Goal: Task Accomplishment & Management: Complete application form

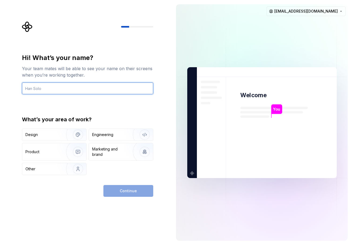
click at [70, 89] on input "text" at bounding box center [87, 88] width 131 height 12
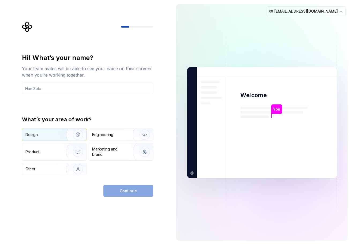
click at [67, 135] on img "button" at bounding box center [74, 135] width 34 height 36
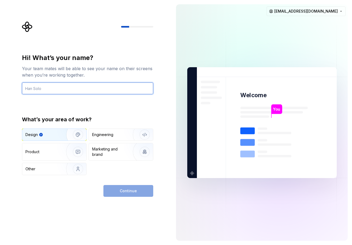
click at [48, 84] on input "text" at bounding box center [87, 88] width 131 height 12
type input "A"
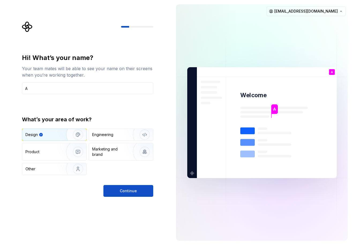
click at [66, 209] on div "Hi! What’s your name? Your team mates will be able to see your name on their sc…" at bounding box center [85, 122] width 171 height 245
click at [127, 187] on button "Continue" at bounding box center [128, 191] width 50 height 12
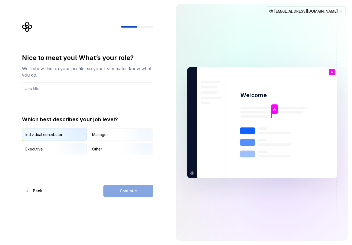
click at [59, 133] on img "button" at bounding box center [73, 141] width 34 height 36
click at [57, 89] on input "text" at bounding box center [87, 88] width 131 height 12
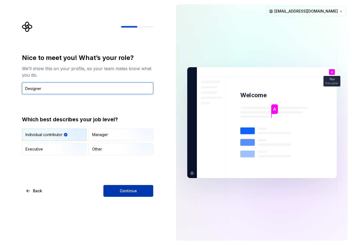
type input "Designer"
click at [136, 191] on button "Continue" at bounding box center [128, 191] width 50 height 12
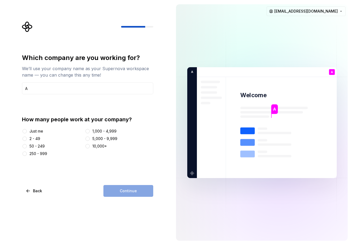
click at [26, 139] on div at bounding box center [24, 138] width 5 height 5
click at [25, 139] on button "2 - 49" at bounding box center [24, 138] width 4 height 4
click at [129, 185] on button "Continue" at bounding box center [128, 191] width 50 height 12
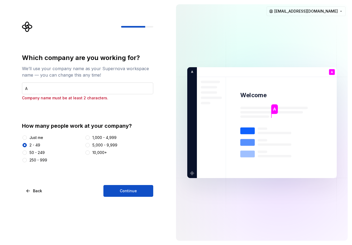
click at [79, 89] on input "A" at bounding box center [87, 88] width 131 height 12
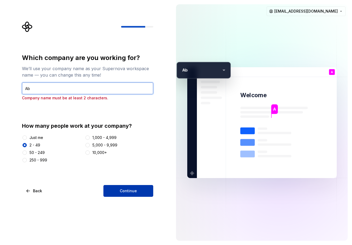
type input "Ab"
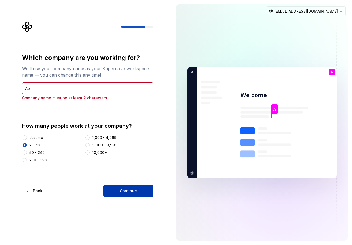
click at [134, 195] on button "Continue" at bounding box center [128, 191] width 50 height 12
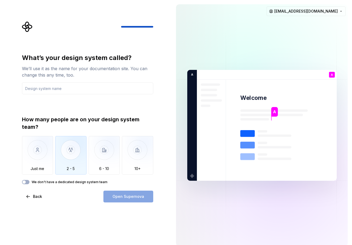
click at [66, 148] on img "button" at bounding box center [70, 154] width 31 height 36
click at [40, 87] on input "text" at bounding box center [87, 88] width 131 height 12
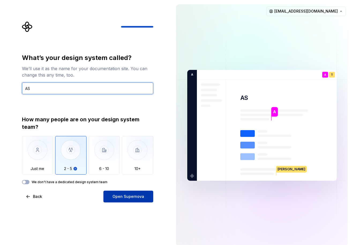
type input "AS"
click at [133, 194] on span "Open Supernova" at bounding box center [128, 196] width 32 height 5
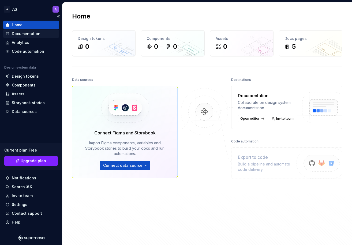
click at [34, 36] on div "Documentation" at bounding box center [26, 33] width 29 height 5
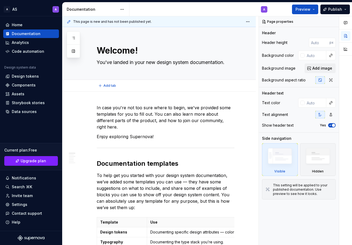
type textarea "*"
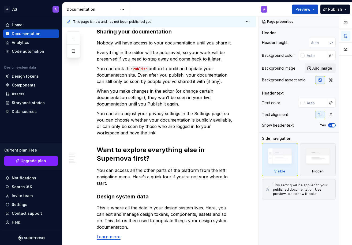
scroll to position [167, 0]
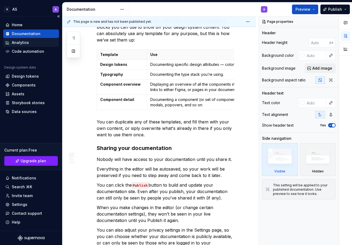
click at [40, 43] on div "Analytics" at bounding box center [30, 42] width 51 height 5
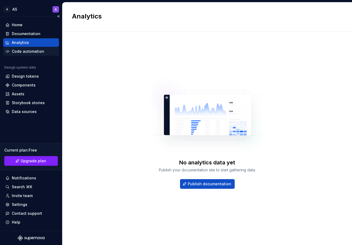
click at [38, 52] on div "Code automation" at bounding box center [28, 51] width 32 height 5
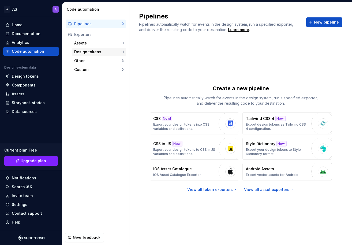
click at [93, 55] on div "Design tokens 11" at bounding box center [99, 52] width 54 height 9
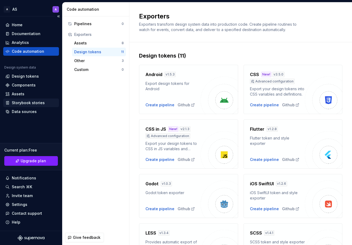
click at [34, 103] on div "Storybook stories" at bounding box center [28, 102] width 33 height 5
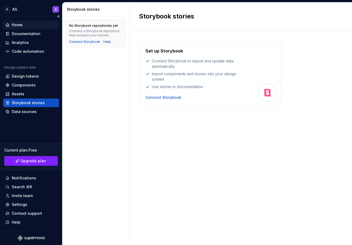
click at [23, 26] on div "Home" at bounding box center [30, 24] width 51 height 5
